Goal: Task Accomplishment & Management: Use online tool/utility

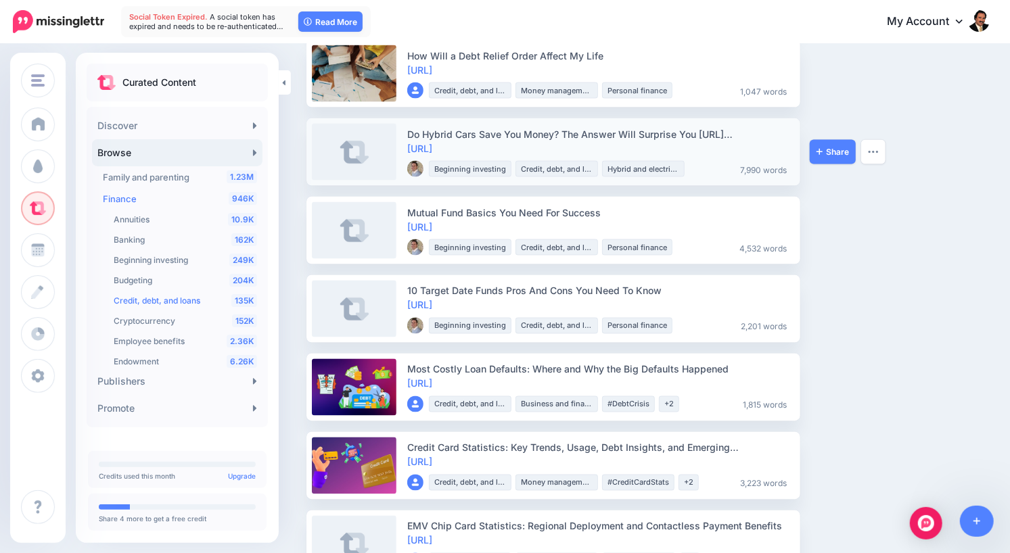
scroll to position [1231, 0]
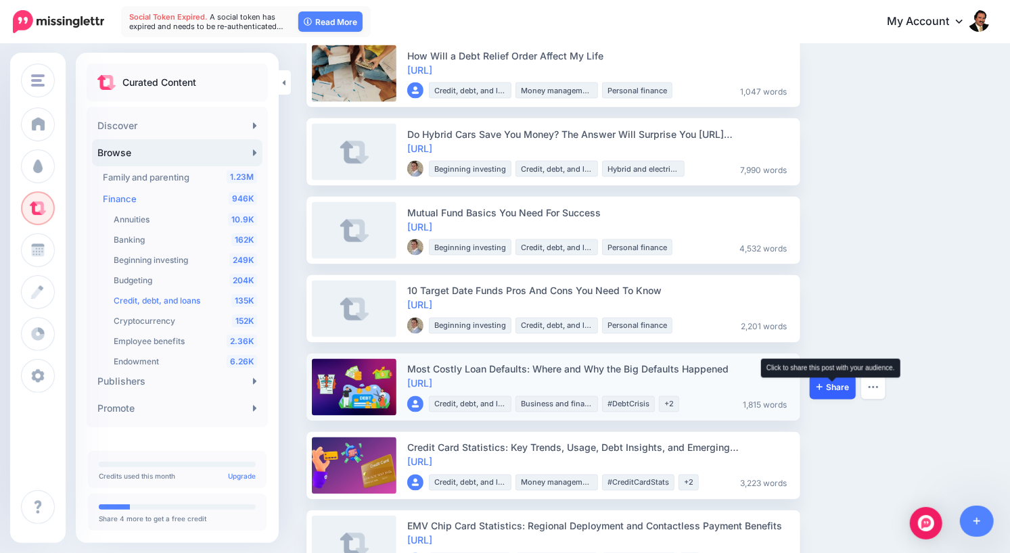
click at [824, 388] on span "Share" at bounding box center [832, 387] width 32 height 9
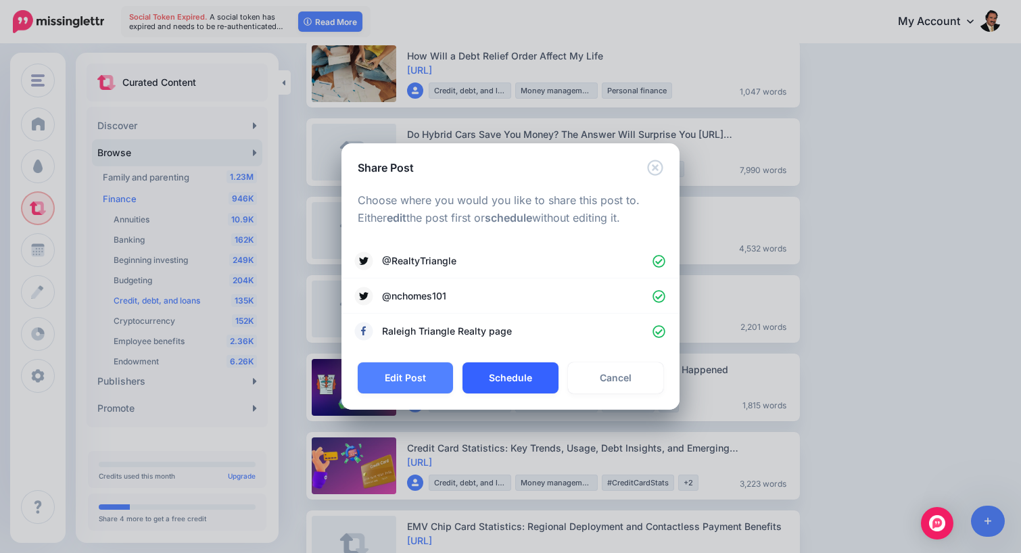
click at [497, 374] on button "Schedule" at bounding box center [510, 377] width 95 height 31
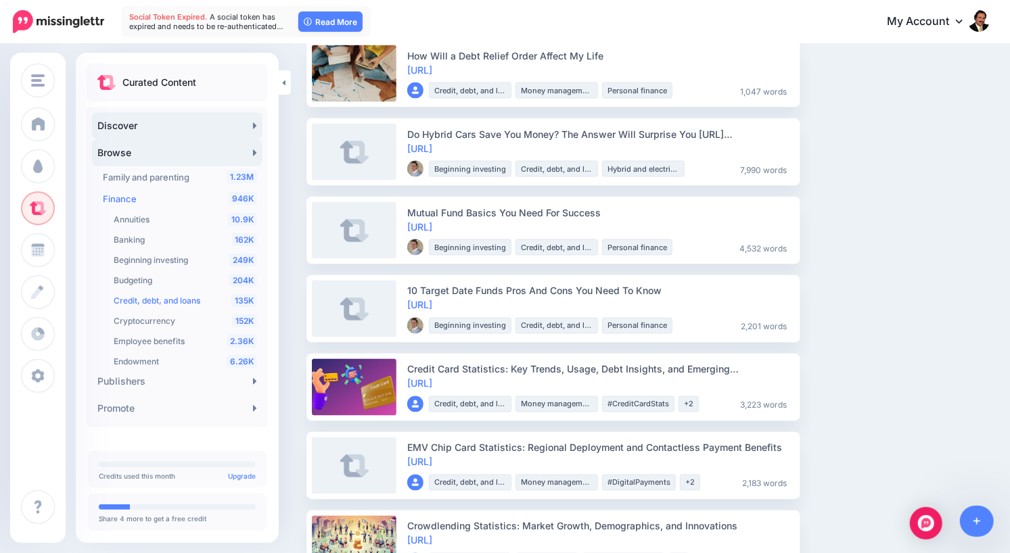
click at [135, 131] on link "Discover" at bounding box center [177, 125] width 170 height 27
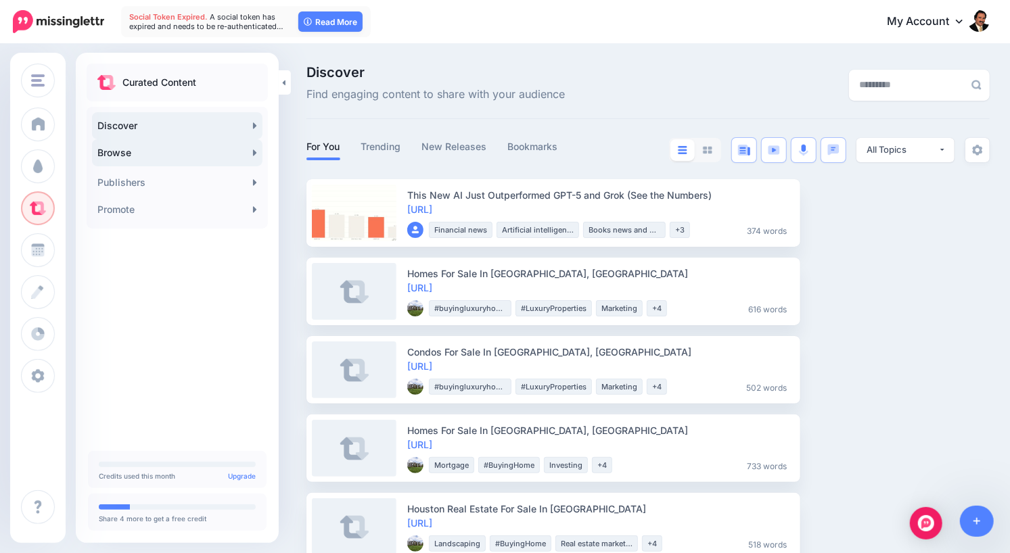
click at [149, 156] on link "Browse" at bounding box center [177, 152] width 170 height 27
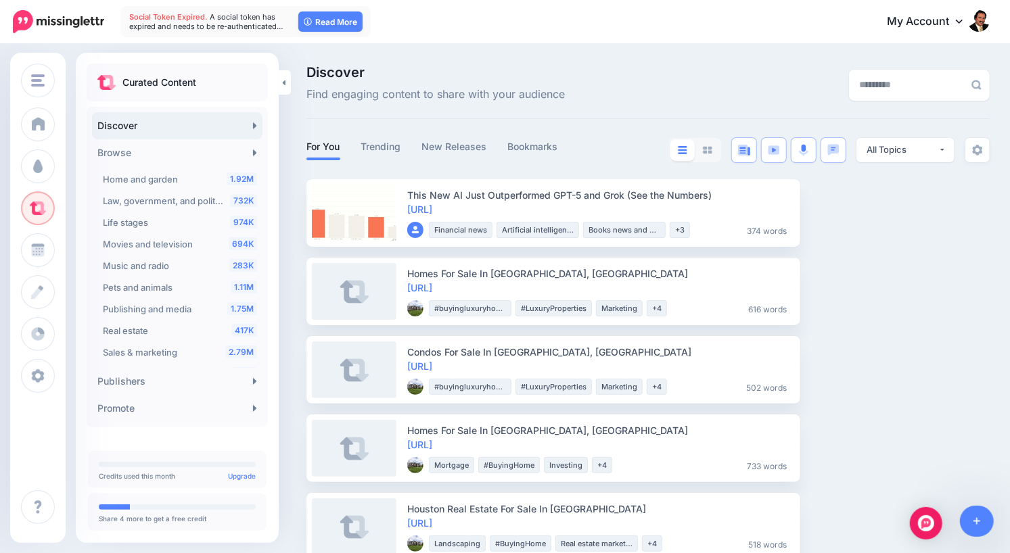
scroll to position [360, 0]
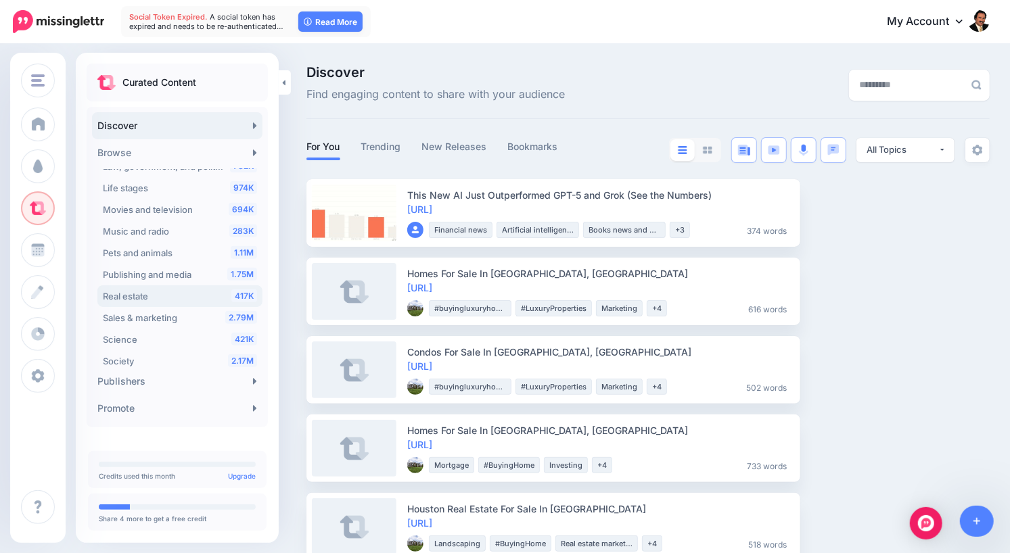
click at [149, 296] on div "417K Real estate" at bounding box center [180, 296] width 154 height 16
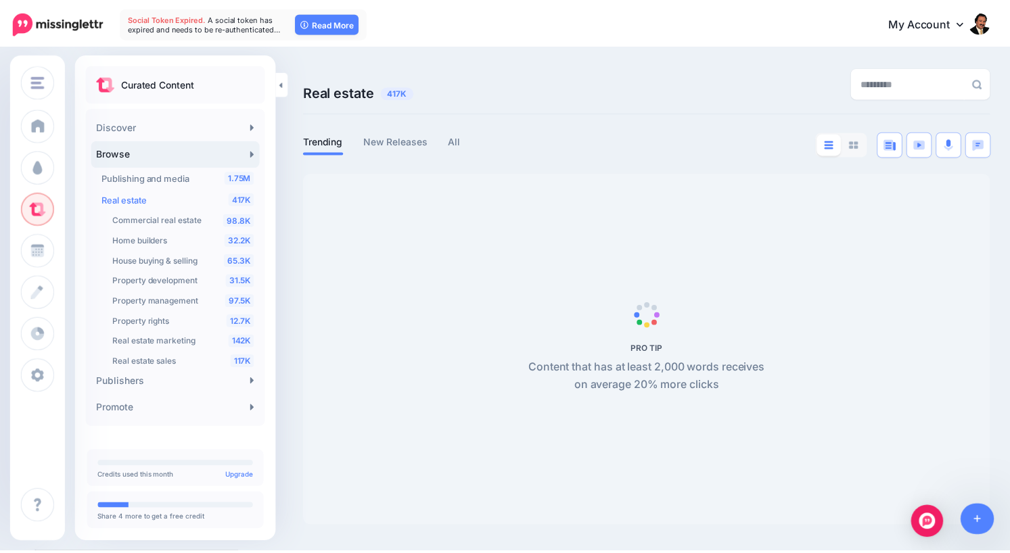
scroll to position [457, 0]
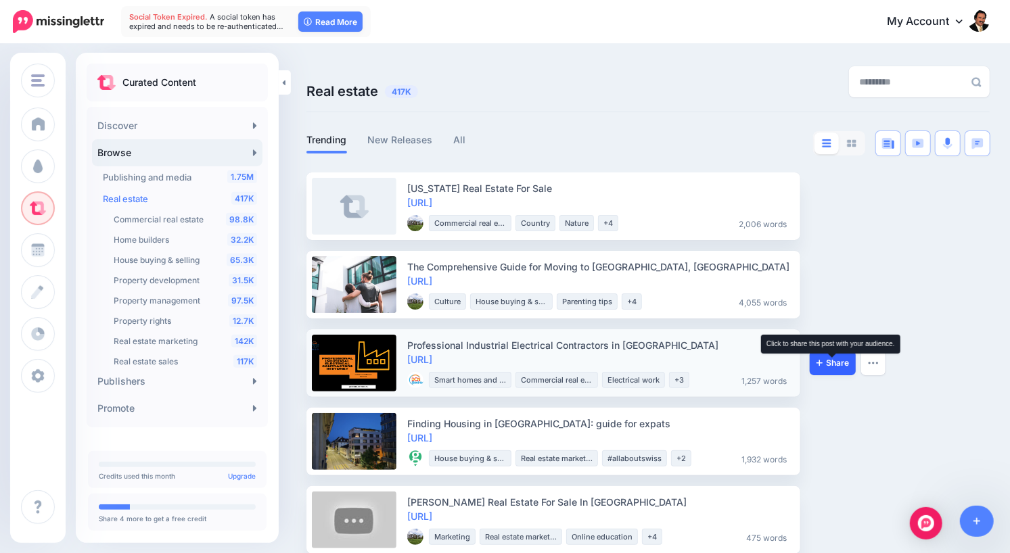
click at [838, 365] on span "Share" at bounding box center [832, 363] width 32 height 9
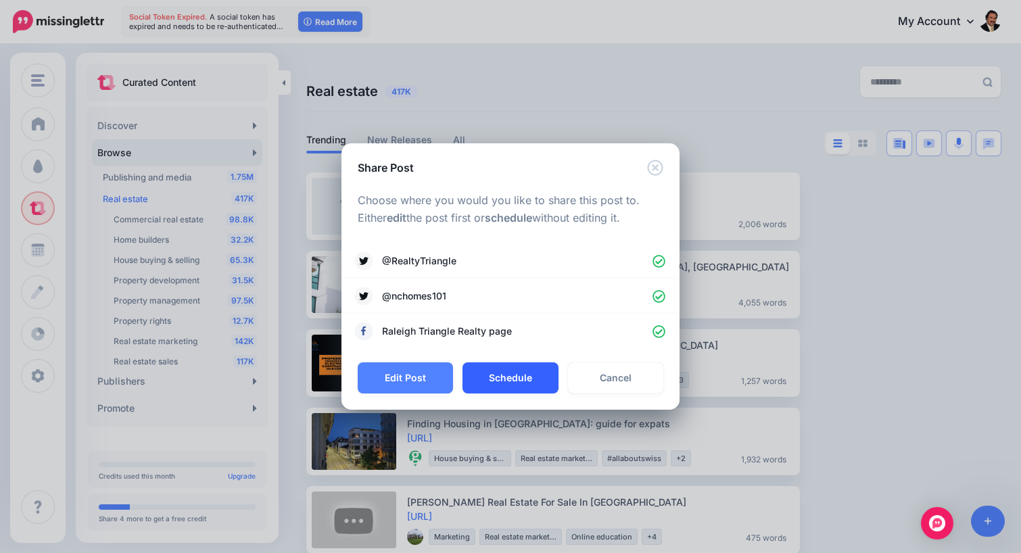
click at [496, 382] on button "Schedule" at bounding box center [510, 377] width 95 height 31
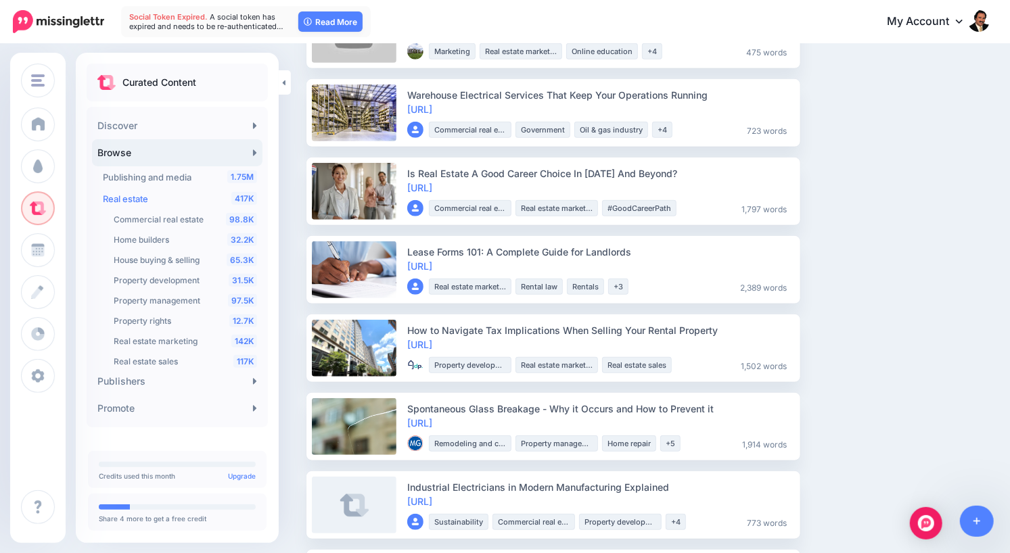
scroll to position [413, 0]
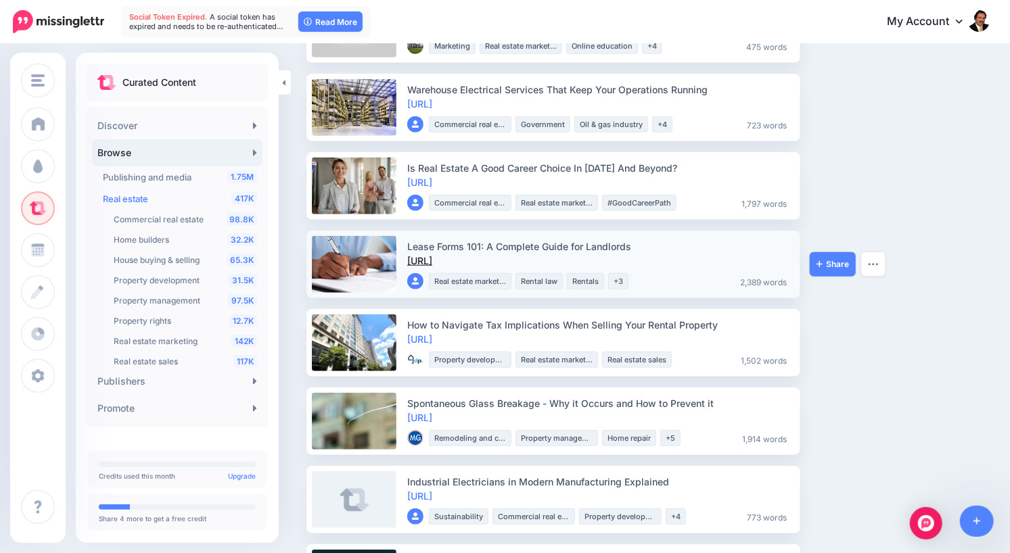
click at [432, 264] on link "https://lttr.ai/ASHOy" at bounding box center [419, 260] width 25 height 11
click at [832, 267] on span "Share" at bounding box center [832, 264] width 32 height 9
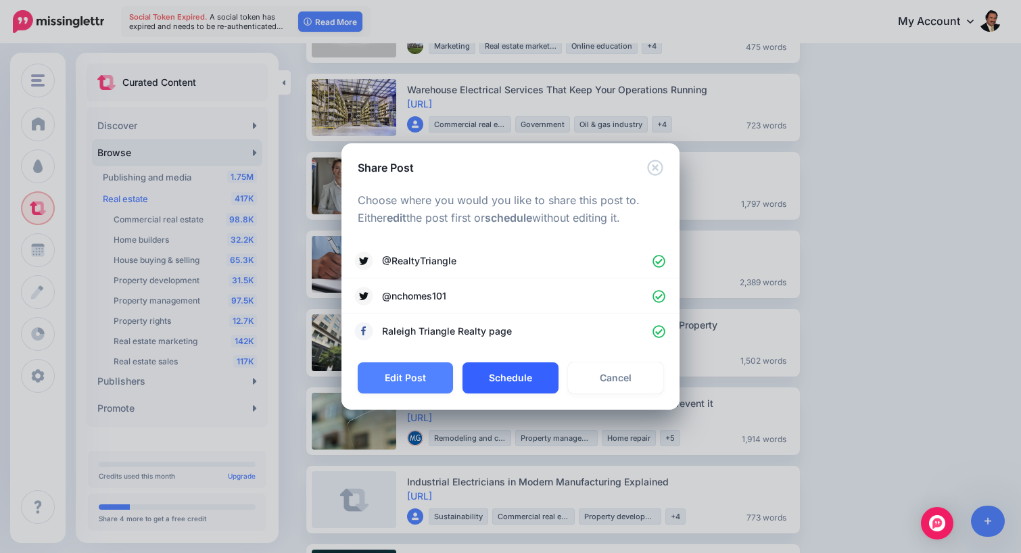
click at [479, 377] on button "Schedule" at bounding box center [510, 377] width 95 height 31
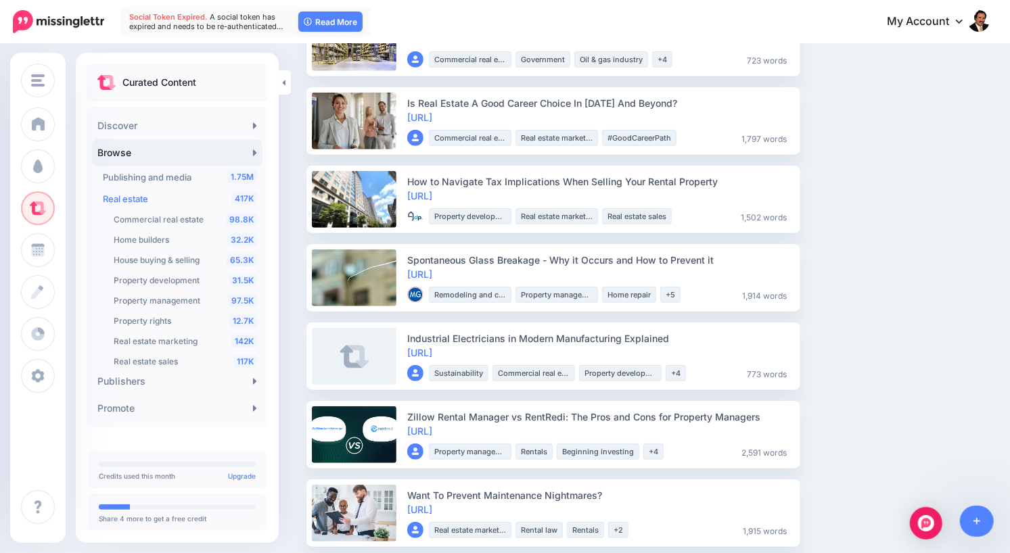
scroll to position [503, 0]
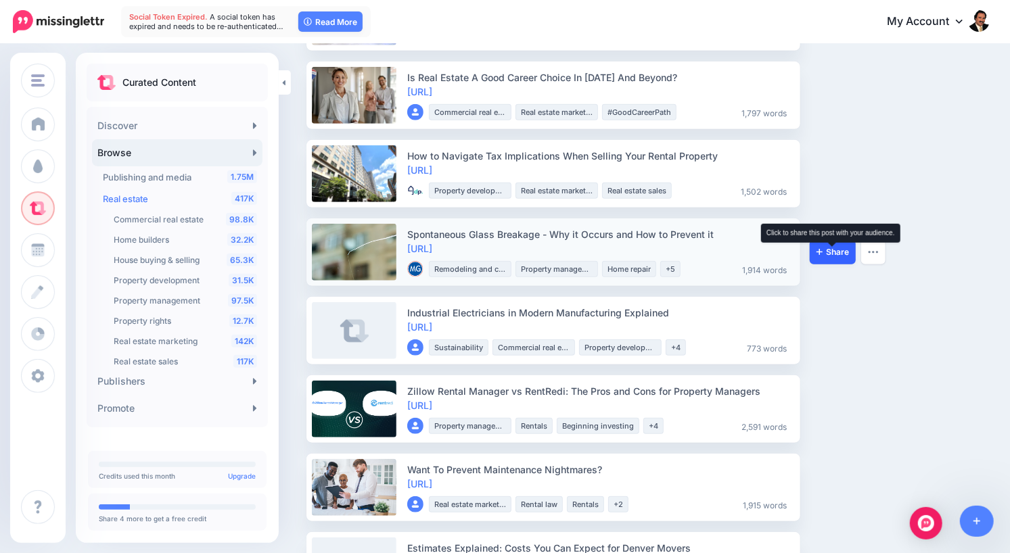
click at [824, 251] on span "Share" at bounding box center [832, 252] width 32 height 9
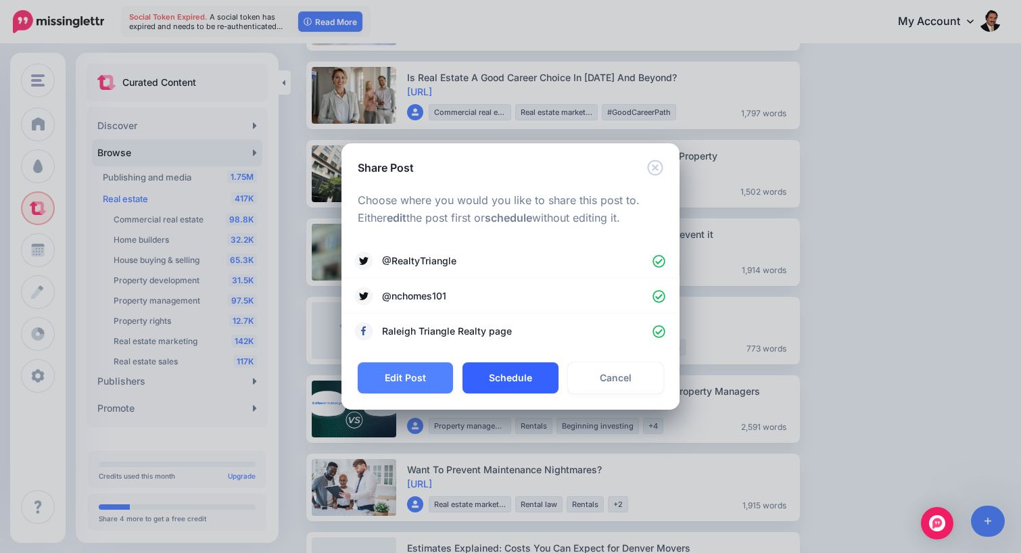
click at [499, 381] on button "Schedule" at bounding box center [510, 377] width 95 height 31
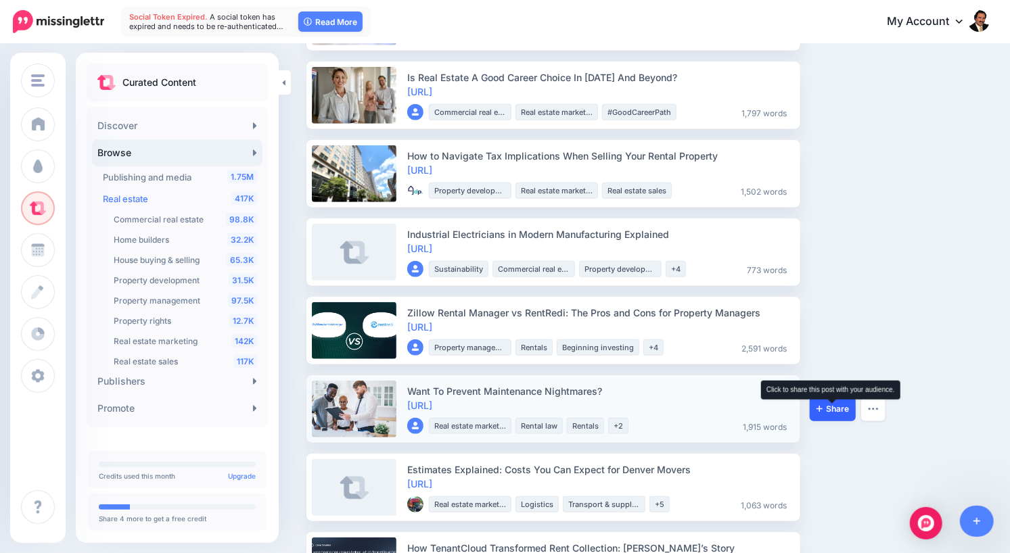
click at [836, 413] on span "Share" at bounding box center [832, 409] width 32 height 9
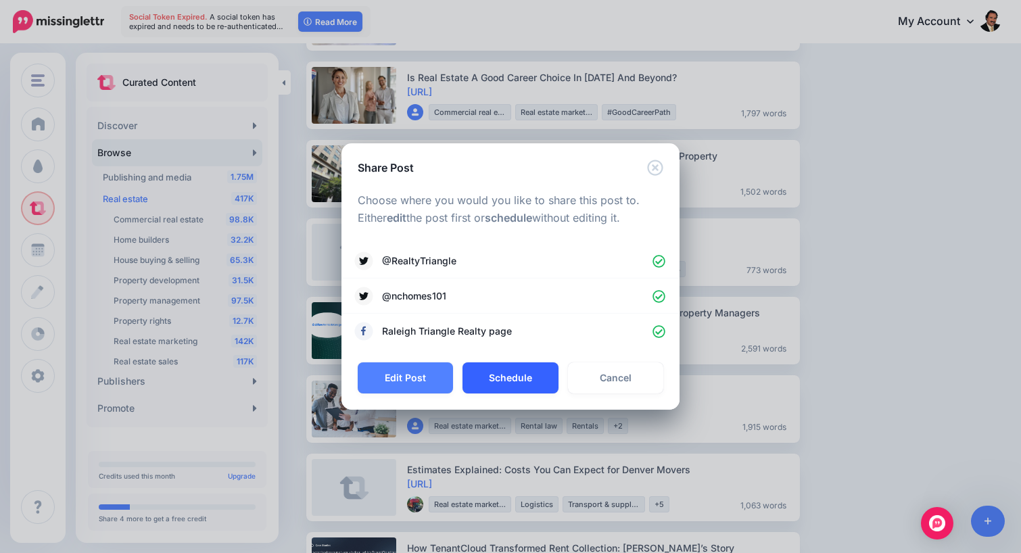
click at [524, 370] on button "Schedule" at bounding box center [510, 377] width 95 height 31
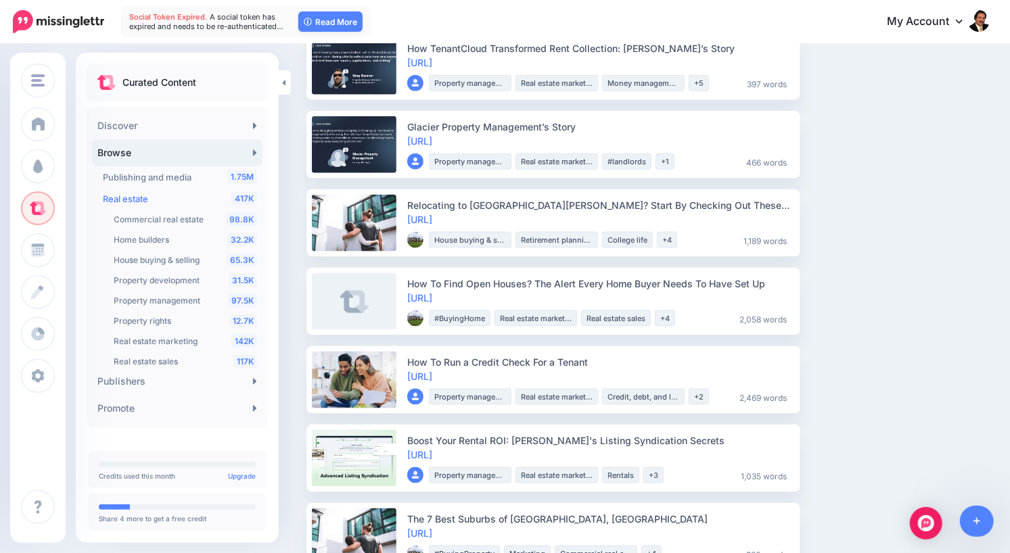
scroll to position [957, 0]
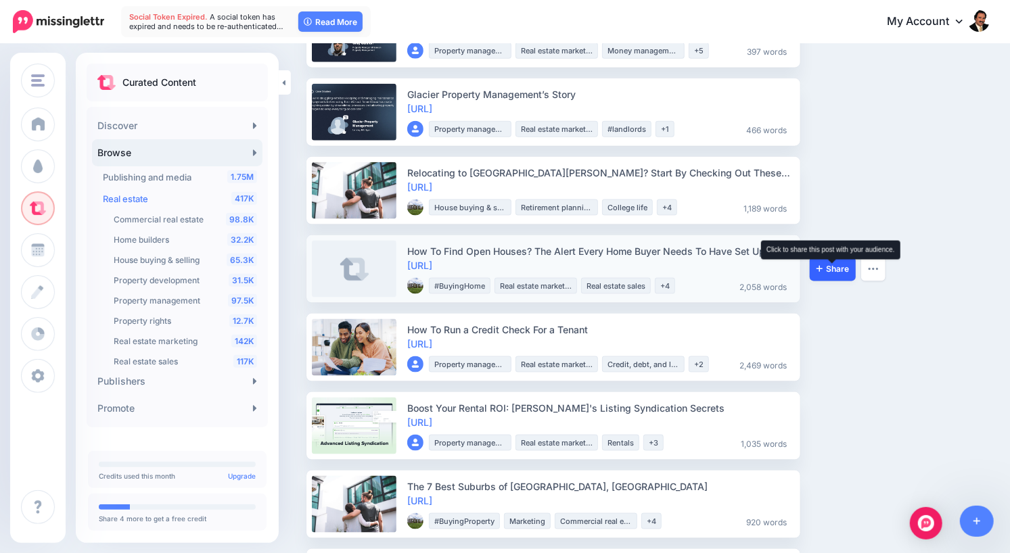
click at [830, 271] on span "Share" at bounding box center [832, 269] width 32 height 9
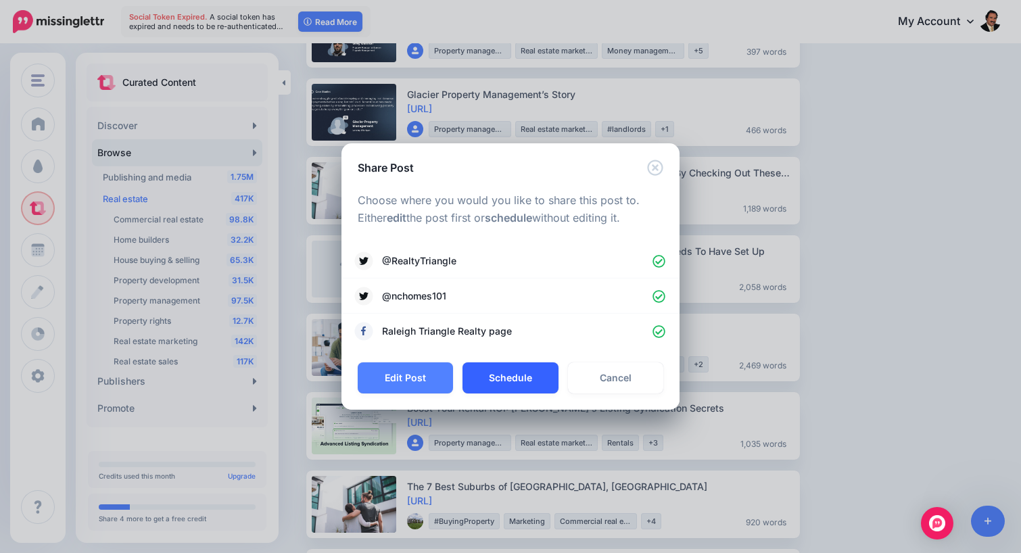
click at [494, 379] on button "Schedule" at bounding box center [510, 377] width 95 height 31
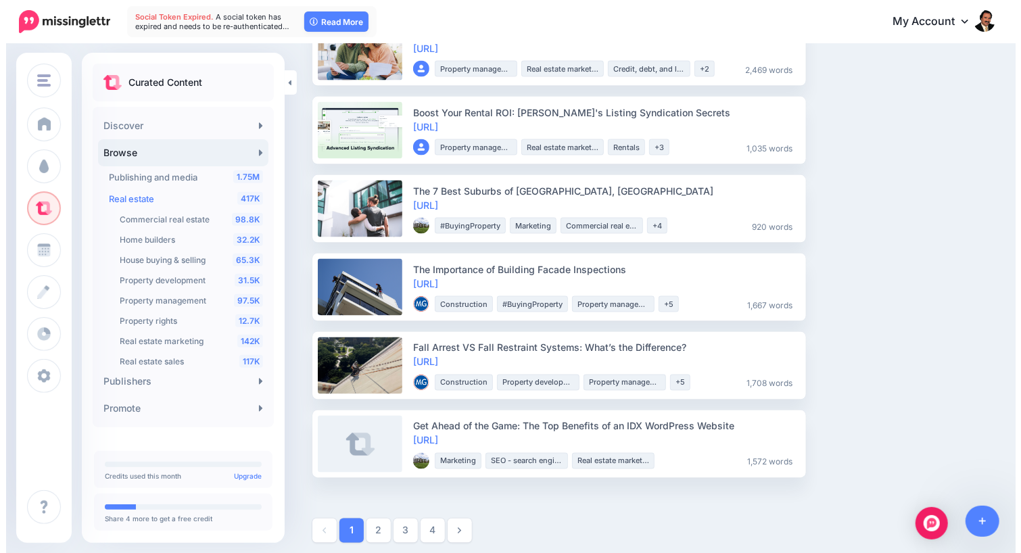
scroll to position [1183, 0]
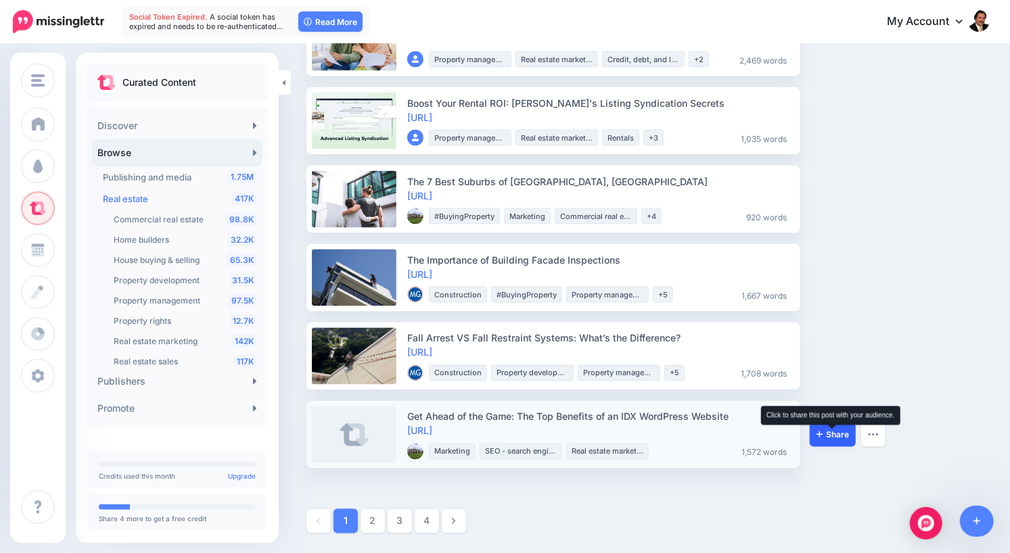
click at [822, 435] on span "Share" at bounding box center [832, 435] width 32 height 9
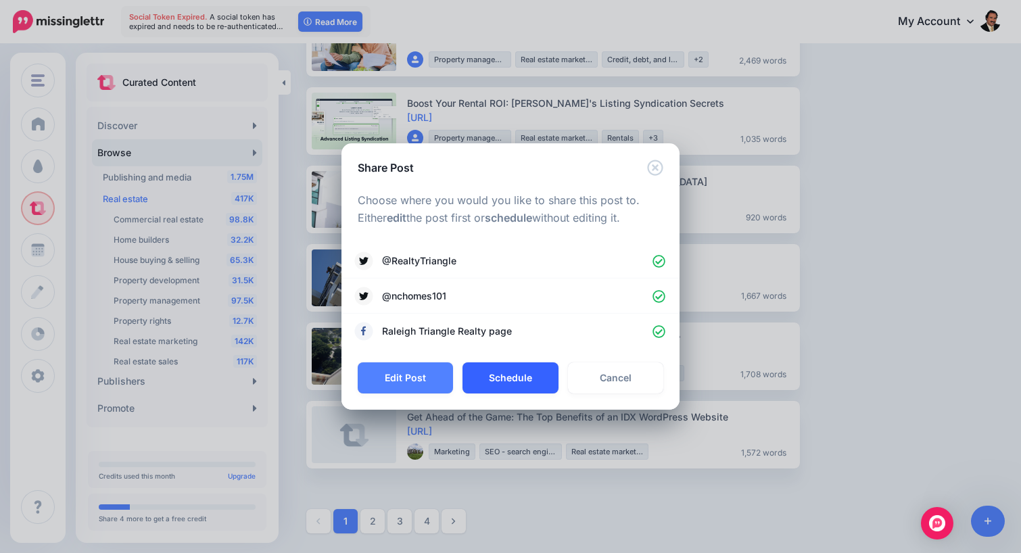
click at [499, 381] on button "Schedule" at bounding box center [510, 377] width 95 height 31
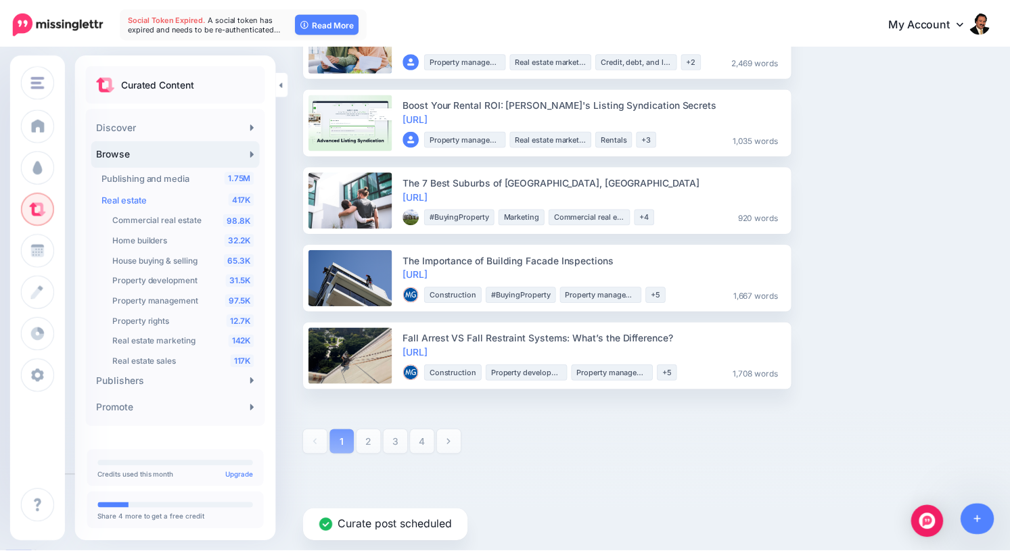
scroll to position [1105, 0]
